Goal: Information Seeking & Learning: Learn about a topic

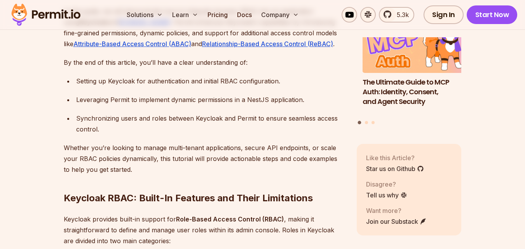
scroll to position [634, 0]
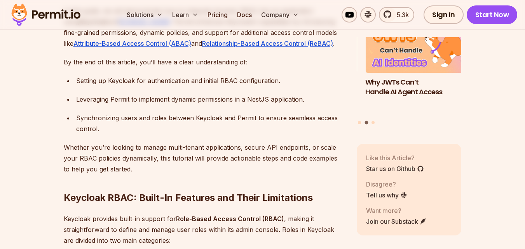
click at [299, 161] on h2 "Keycloak RBAC: Built-In Features and Their Limitations" at bounding box center [204, 183] width 281 height 44
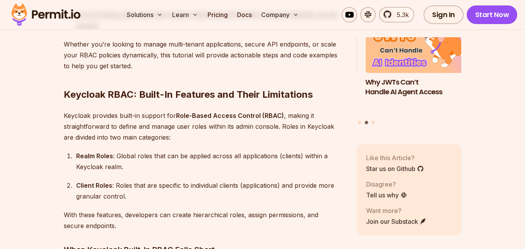
scroll to position [738, 0]
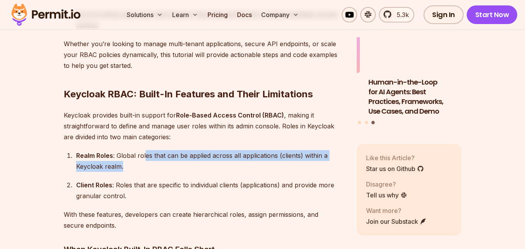
drag, startPoint x: 144, startPoint y: 144, endPoint x: 148, endPoint y: 152, distance: 9.0
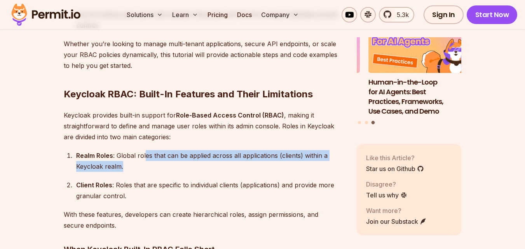
click at [148, 152] on div "Realm Roles : Global roles that can be applied across all applications (clients…" at bounding box center [210, 161] width 268 height 22
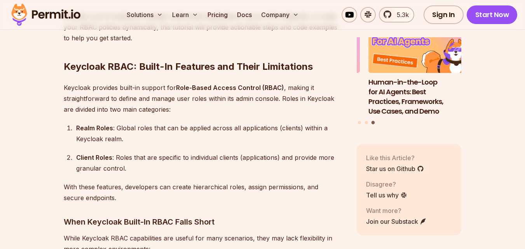
scroll to position [766, 0]
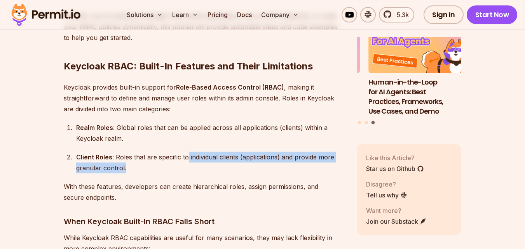
drag, startPoint x: 187, startPoint y: 148, endPoint x: 187, endPoint y: 155, distance: 7.4
click at [187, 155] on div "Client Roles : Roles that are specific to individual clients (applications) and…" at bounding box center [210, 163] width 268 height 22
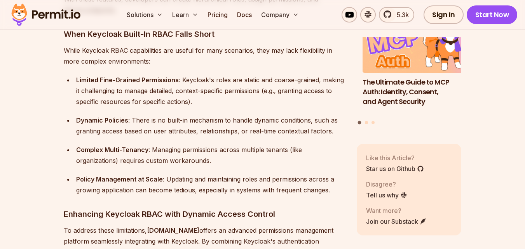
scroll to position [954, 0]
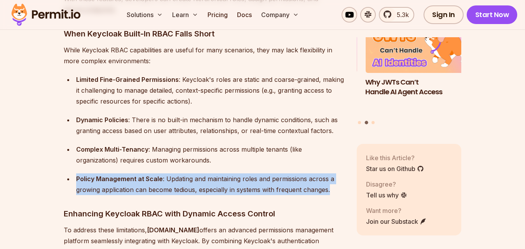
drag, startPoint x: 330, startPoint y: 181, endPoint x: 152, endPoint y: 155, distance: 179.8
click at [152, 155] on ul "Limited Fine-Grained Permissions : Keycloak's roles are static and coarse-grain…" at bounding box center [204, 134] width 281 height 121
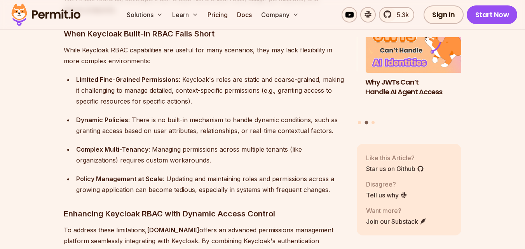
click at [152, 155] on ul "Limited Fine-Grained Permissions : Keycloak's roles are static and coarse-grain…" at bounding box center [204, 134] width 281 height 121
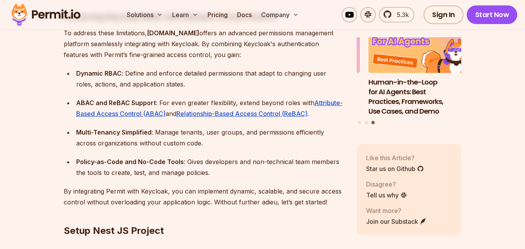
scroll to position [1152, 0]
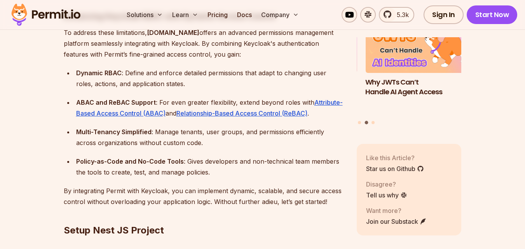
click at [196, 156] on div "Policy-as-Code and No-Code Tools : Gives developers and non-technical team memb…" at bounding box center [210, 167] width 268 height 22
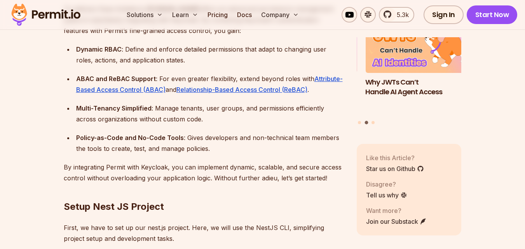
scroll to position [1176, 0]
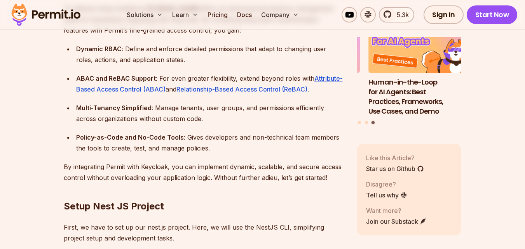
click at [249, 162] on p "By integrating Permit with Keycloak, you can implement dynamic, scalable, and s…" at bounding box center [204, 173] width 281 height 22
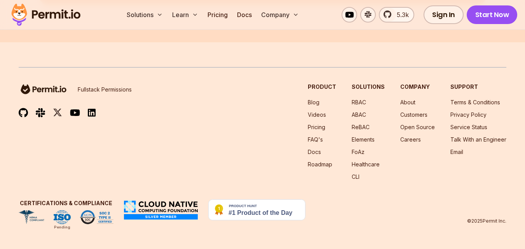
scroll to position [13757, 0]
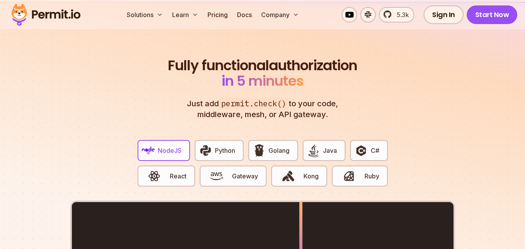
scroll to position [1408, 0]
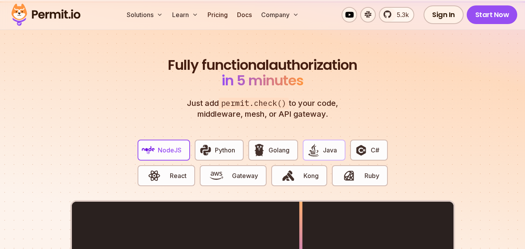
click at [324, 146] on span "Java" at bounding box center [330, 150] width 14 height 9
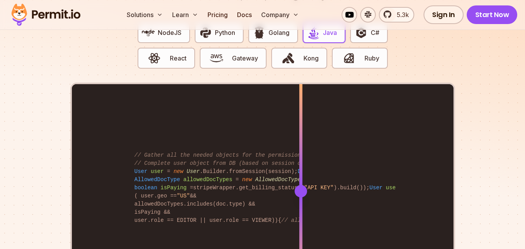
scroll to position [1526, 0]
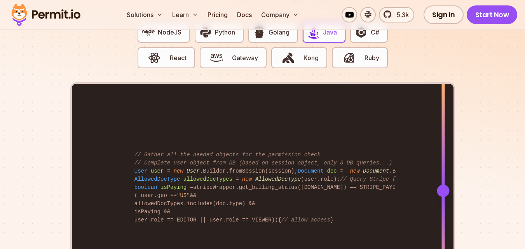
drag, startPoint x: 302, startPoint y: 183, endPoint x: 443, endPoint y: 143, distance: 146.3
click at [443, 143] on div at bounding box center [442, 191] width 3 height 214
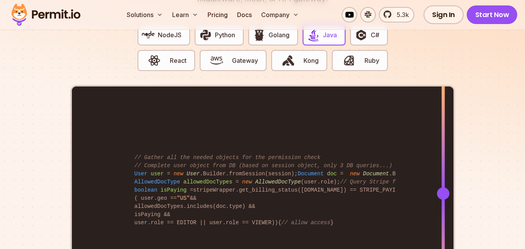
scroll to position [1595, 0]
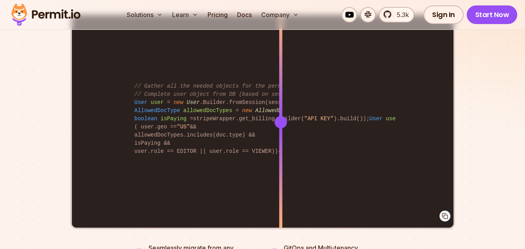
drag, startPoint x: 446, startPoint y: 113, endPoint x: 281, endPoint y: 152, distance: 170.0
click at [281, 152] on div at bounding box center [280, 122] width 3 height 214
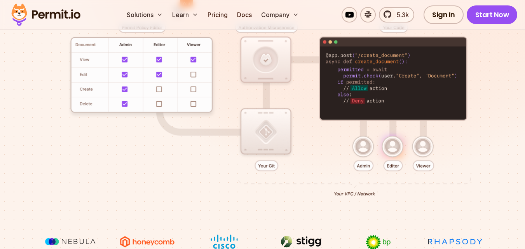
scroll to position [251, 0]
